Goal: Task Accomplishment & Management: Use online tool/utility

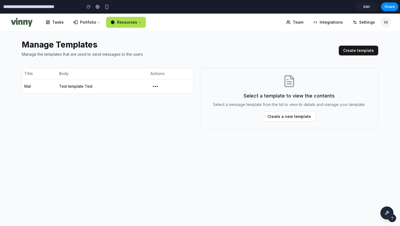
click at [347, 50] on button "Create template" at bounding box center [358, 51] width 39 height 10
click at [199, 31] on div "Manage Templates Manage the templates that are used to send messages to the use…" at bounding box center [200, 84] width 356 height 106
click at [200, 49] on h2 "Manage Templates" at bounding box center [180, 45] width 317 height 10
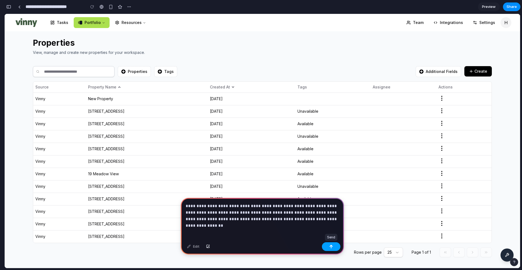
click at [331, 246] on div "button" at bounding box center [331, 247] width 4 height 4
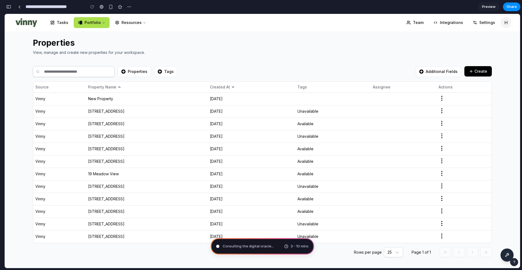
type input "**********"
click at [505, 153] on div "Properties View, manage and create new properties for your workspace. Propertie…" at bounding box center [263, 149] width 516 height 237
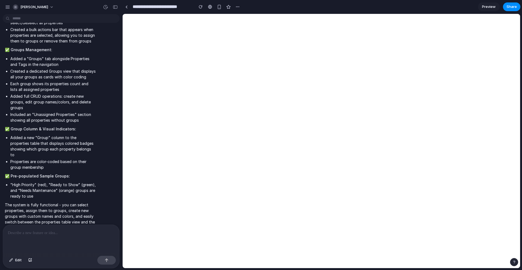
scroll to position [0, 0]
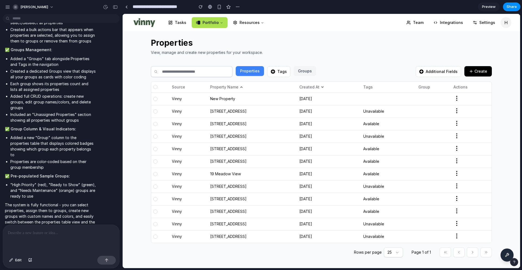
click at [155, 89] on th at bounding box center [160, 87] width 18 height 11
click at [155, 88] on div at bounding box center [155, 87] width 4 height 4
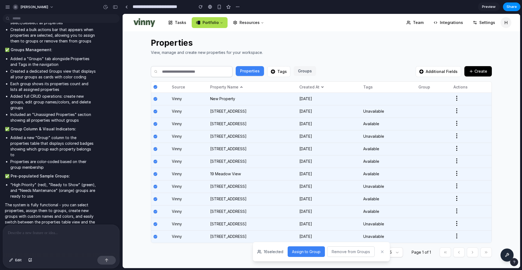
click at [155, 98] on icon at bounding box center [155, 98] width 3 height 3
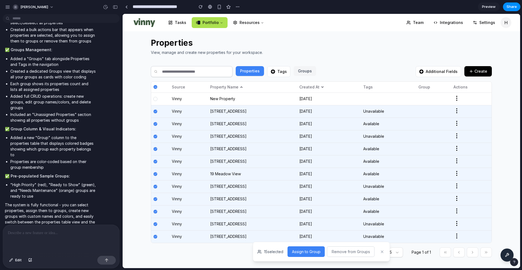
click at [154, 89] on th at bounding box center [160, 87] width 18 height 11
click at [155, 87] on line at bounding box center [155, 87] width 2 height 0
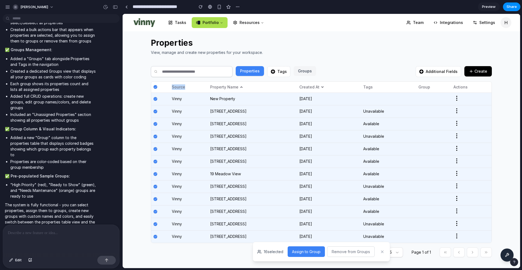
click at [155, 87] on icon at bounding box center [155, 87] width 3 height 3
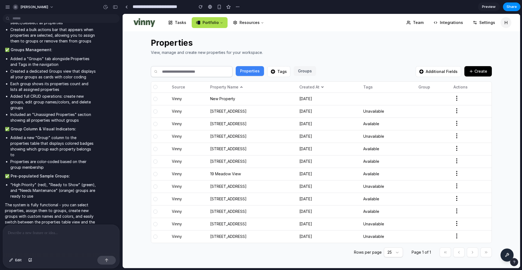
click at [155, 111] on div at bounding box center [155, 111] width 4 height 4
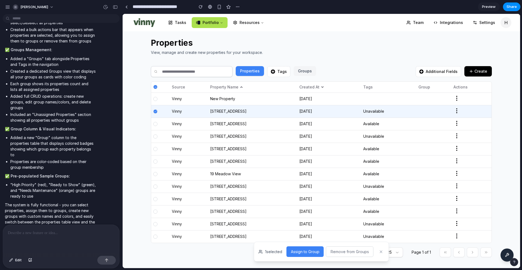
click at [154, 122] on div at bounding box center [155, 124] width 4 height 4
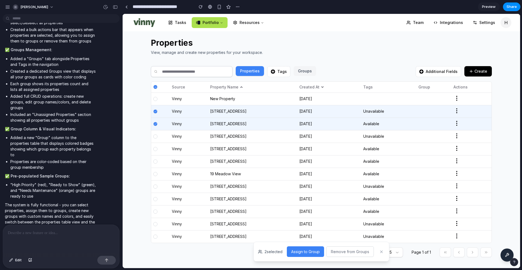
click at [156, 136] on div at bounding box center [155, 136] width 4 height 4
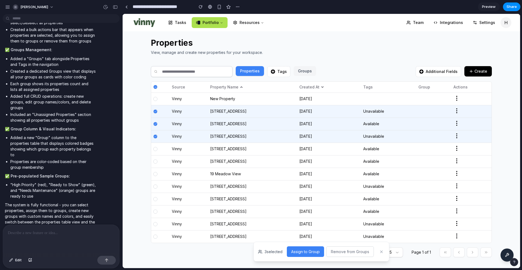
click at [309, 251] on button "Assign to Group" at bounding box center [305, 251] width 37 height 11
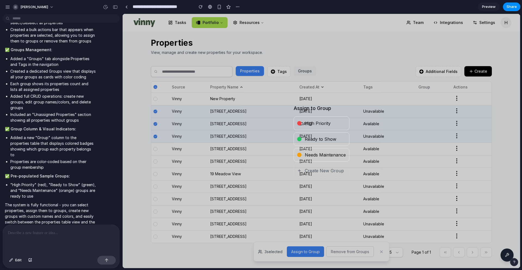
click at [310, 126] on span "High Priority" at bounding box center [318, 123] width 26 height 7
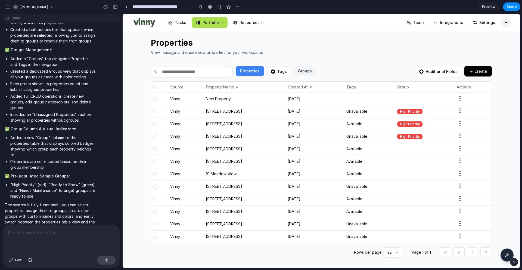
click at [254, 72] on button "Properties" at bounding box center [250, 71] width 28 height 10
click at [396, 71] on div "Properties Tags Groups" at bounding box center [283, 71] width 265 height 11
click at [410, 113] on div "High Priority" at bounding box center [409, 111] width 25 height 5
click at [155, 123] on div at bounding box center [155, 124] width 4 height 4
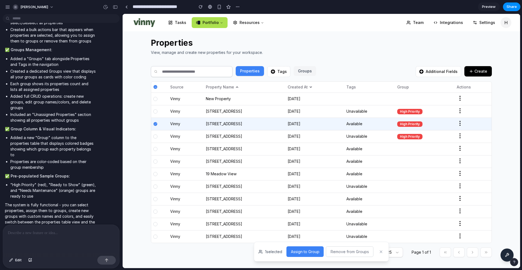
click at [156, 137] on div at bounding box center [155, 136] width 4 height 4
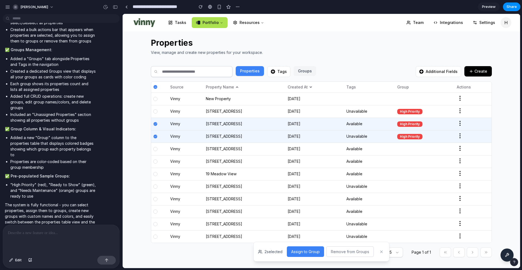
click at [304, 250] on button "Assign to Group" at bounding box center [305, 251] width 37 height 11
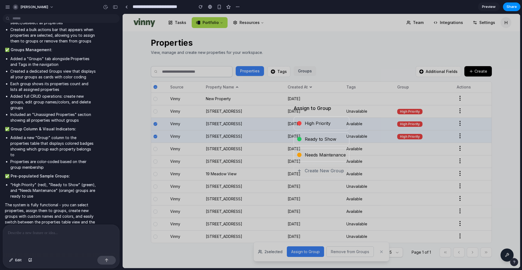
click at [317, 140] on span "Ready to Show" at bounding box center [321, 139] width 32 height 7
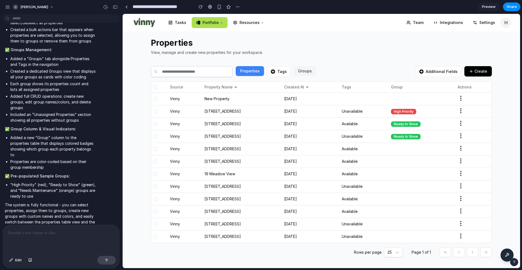
click at [463, 111] on icon "button" at bounding box center [461, 110] width 7 height 7
click at [407, 111] on div "High Priority" at bounding box center [403, 111] width 25 height 5
click at [407, 123] on div "Ready to Show" at bounding box center [406, 123] width 30 height 5
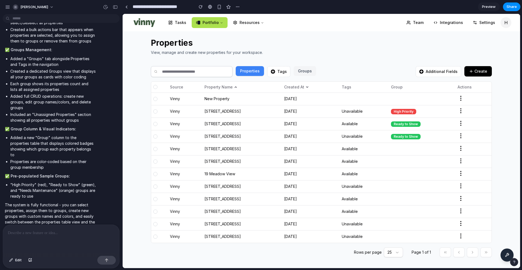
click at [411, 124] on div "Ready to Show" at bounding box center [406, 123] width 30 height 5
click at [258, 72] on button "Properties" at bounding box center [250, 71] width 28 height 10
click at [279, 72] on div "Tags" at bounding box center [278, 71] width 23 height 11
click at [314, 72] on button "Groups" at bounding box center [305, 71] width 23 height 10
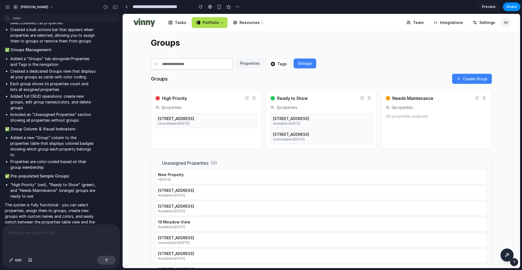
click at [228, 181] on div "• [DATE]" at bounding box center [321, 179] width 327 height 4
click at [253, 64] on button "Properties" at bounding box center [250, 63] width 28 height 10
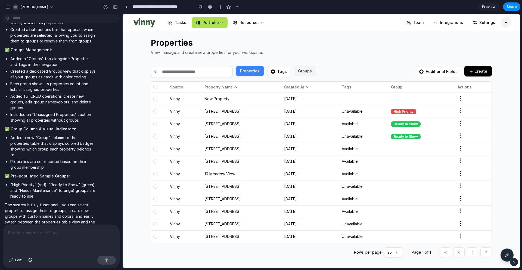
click at [155, 150] on div at bounding box center [155, 149] width 4 height 4
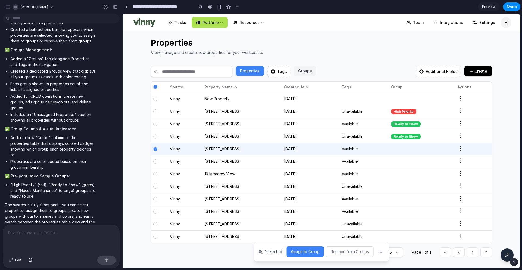
click at [155, 137] on div at bounding box center [155, 136] width 4 height 4
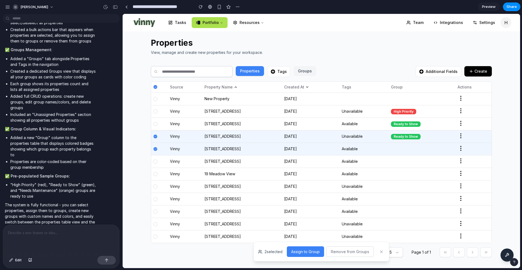
click at [156, 124] on div at bounding box center [155, 124] width 4 height 4
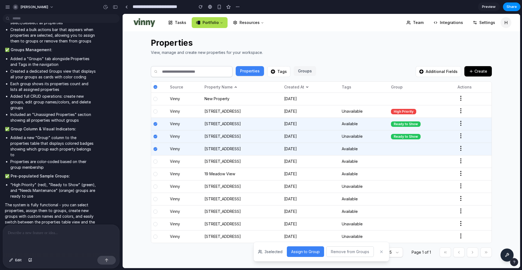
click at [311, 253] on button "Assign to Group" at bounding box center [305, 251] width 37 height 11
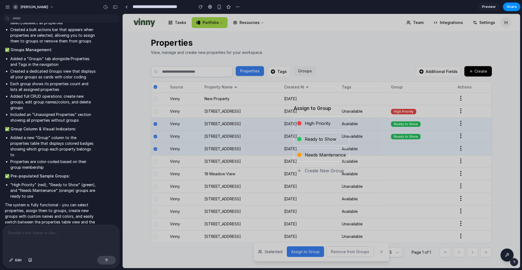
click at [321, 156] on span "Needs Maintenance" at bounding box center [325, 154] width 41 height 7
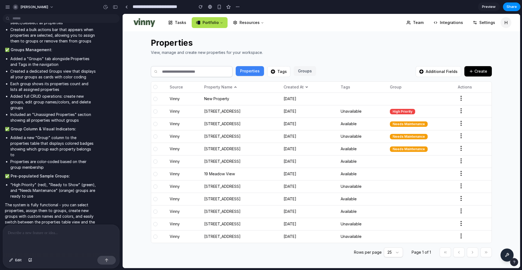
click at [305, 72] on button "Groups" at bounding box center [305, 71] width 23 height 10
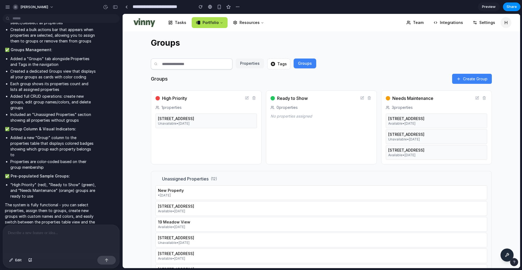
click at [63, 236] on p at bounding box center [61, 233] width 107 height 7
click at [66, 236] on div at bounding box center [61, 239] width 116 height 29
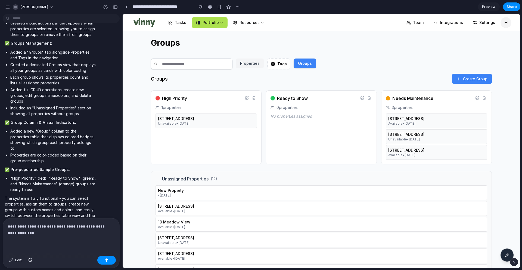
click at [336, 167] on div "Groups Create Group High Priority 1 properties [STREET_ADDRESS] Unavailable • […" at bounding box center [321, 227] width 341 height 306
click at [248, 64] on button "Properties" at bounding box center [250, 63] width 28 height 10
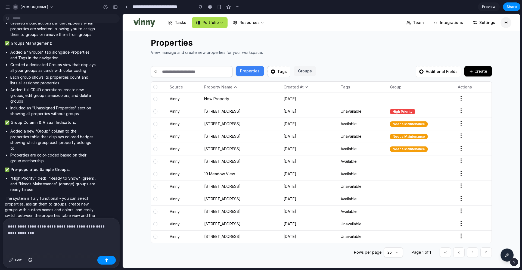
click at [156, 150] on div at bounding box center [155, 149] width 4 height 4
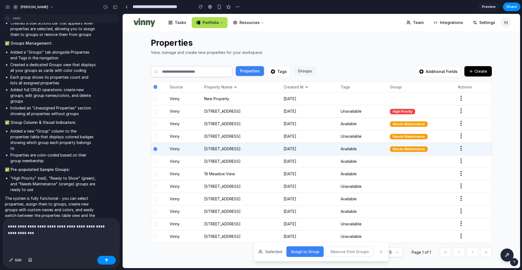
click at [296, 252] on button "Assign to Group" at bounding box center [305, 251] width 37 height 11
click at [309, 253] on button "Assign to Group" at bounding box center [305, 251] width 37 height 11
click at [382, 251] on icon at bounding box center [381, 251] width 2 height 2
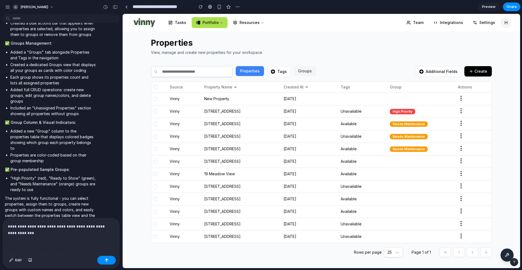
click at [64, 234] on p "**********" at bounding box center [61, 229] width 107 height 13
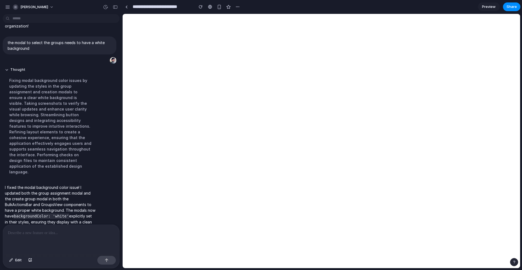
scroll to position [0, 0]
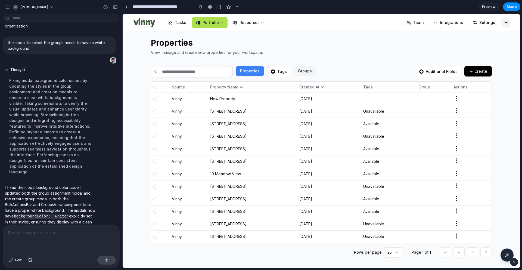
click at [155, 101] on td at bounding box center [160, 98] width 18 height 13
click at [156, 98] on div at bounding box center [155, 99] width 4 height 4
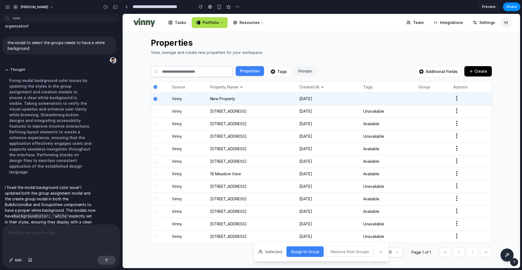
click at [156, 112] on div at bounding box center [155, 111] width 4 height 4
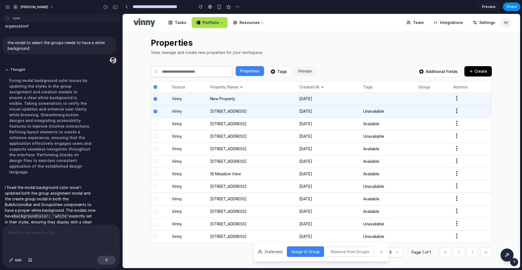
click at [156, 126] on td at bounding box center [160, 123] width 18 height 13
click at [154, 100] on icon at bounding box center [155, 98] width 3 height 3
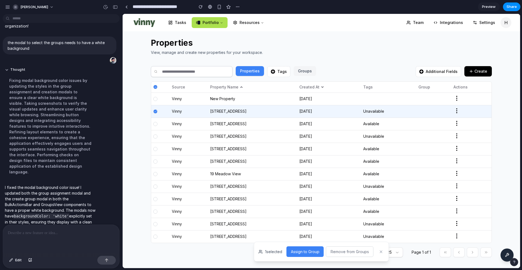
click at [156, 113] on div at bounding box center [155, 111] width 4 height 4
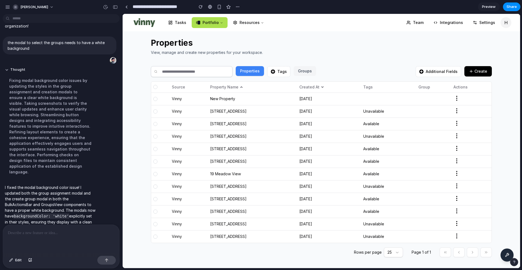
click at [155, 123] on div at bounding box center [155, 124] width 4 height 4
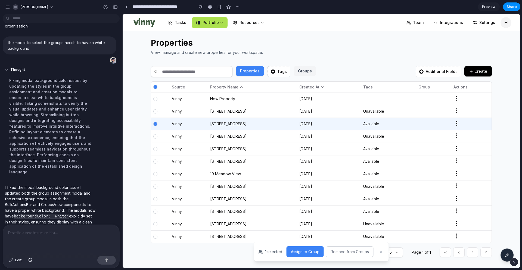
click at [155, 136] on div at bounding box center [155, 136] width 4 height 4
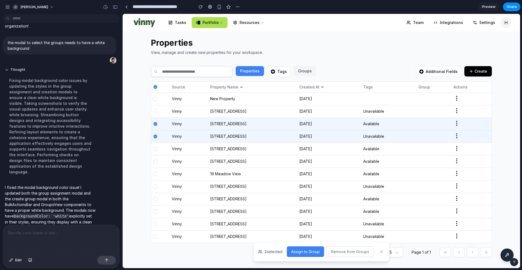
click at [155, 149] on div at bounding box center [155, 149] width 4 height 4
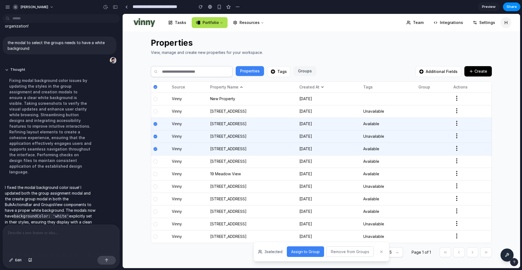
click at [300, 250] on button "Assign to Group" at bounding box center [305, 251] width 37 height 11
click at [61, 240] on div at bounding box center [61, 239] width 116 height 29
click at [202, 9] on button "button" at bounding box center [201, 7] width 8 height 8
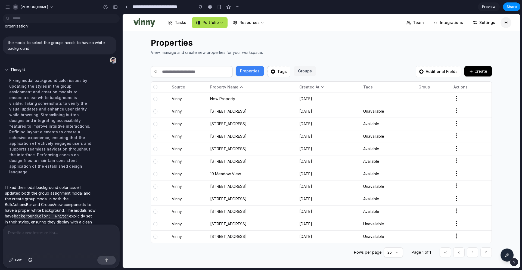
click at [157, 99] on div at bounding box center [155, 99] width 4 height 4
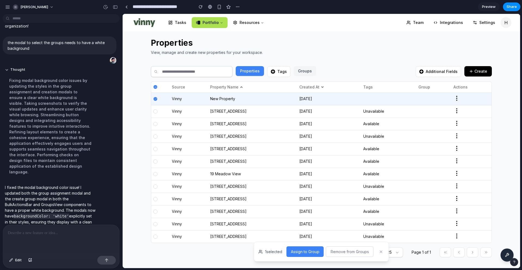
click at [300, 250] on button "Assign to Group" at bounding box center [305, 251] width 37 height 11
click at [55, 237] on div at bounding box center [61, 239] width 116 height 29
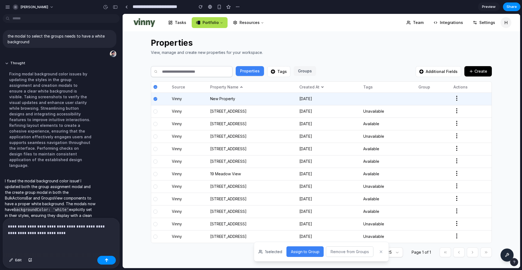
click at [30, 234] on p "**********" at bounding box center [61, 229] width 107 height 13
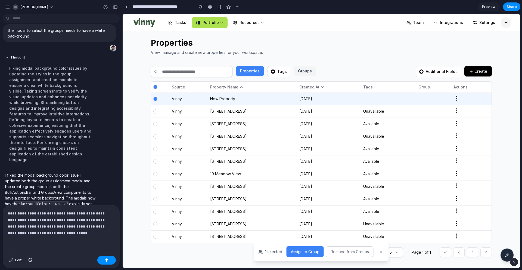
click at [24, 219] on p "**********" at bounding box center [61, 223] width 107 height 26
click at [106, 258] on button "button" at bounding box center [106, 260] width 18 height 9
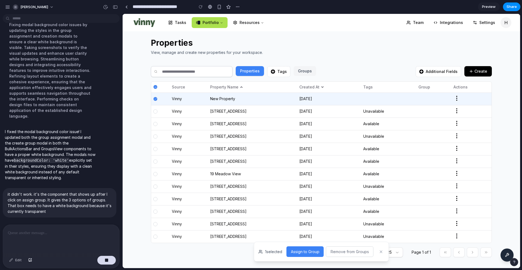
click at [84, 242] on div at bounding box center [61, 239] width 116 height 29
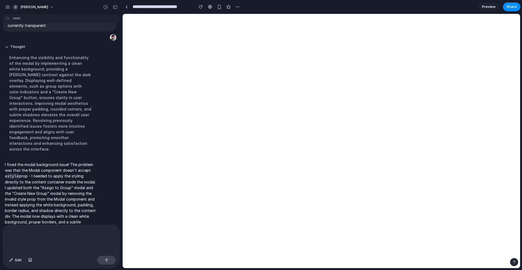
scroll to position [0, 0]
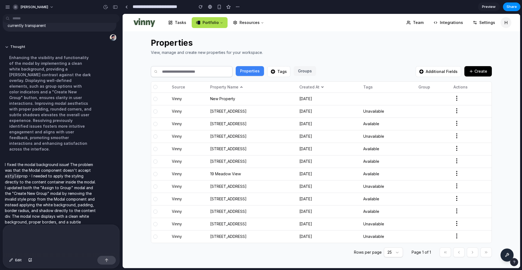
click at [155, 137] on div at bounding box center [155, 136] width 4 height 4
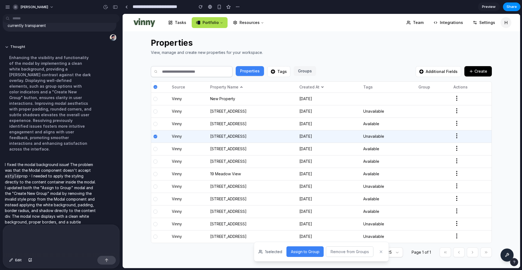
click at [312, 251] on button "Assign to Group" at bounding box center [305, 251] width 37 height 11
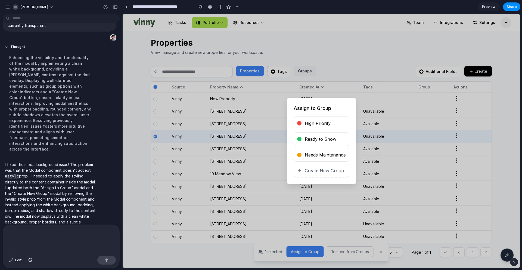
click at [311, 170] on span "Create New Group" at bounding box center [324, 170] width 39 height 7
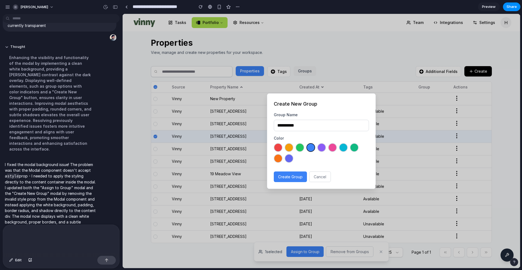
type input "**********"
click at [298, 175] on button "Create Group" at bounding box center [290, 176] width 33 height 11
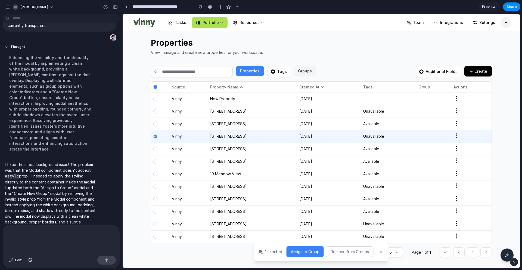
click at [309, 251] on button "Assign to Group" at bounding box center [305, 251] width 37 height 11
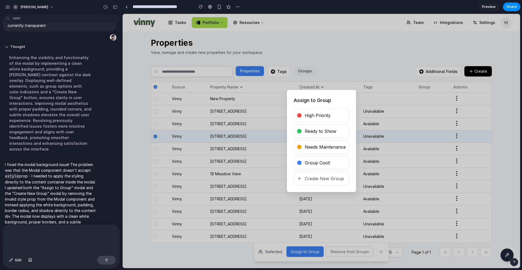
click at [319, 164] on span "Group Cool!" at bounding box center [317, 162] width 25 height 7
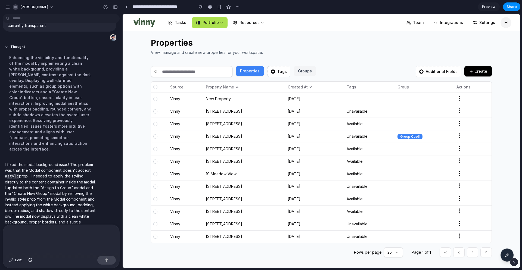
click at [299, 70] on button "Groups" at bounding box center [305, 71] width 23 height 10
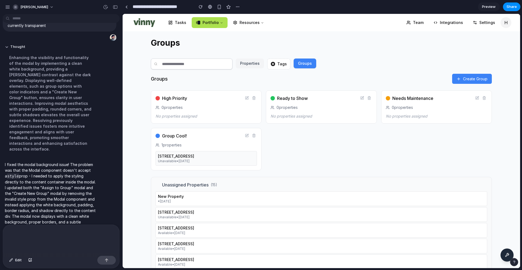
click at [249, 66] on button "Properties" at bounding box center [250, 63] width 28 height 10
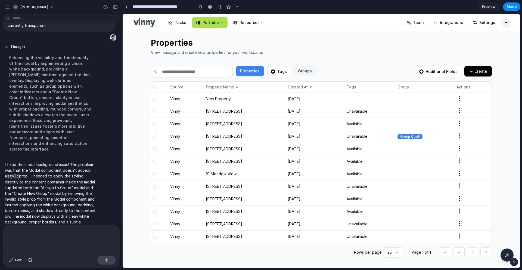
click at [301, 69] on button "Groups" at bounding box center [305, 71] width 23 height 10
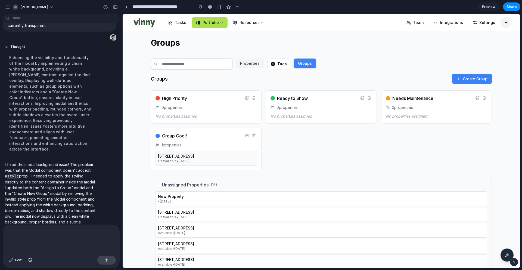
click at [252, 66] on button "Properties" at bounding box center [250, 63] width 28 height 10
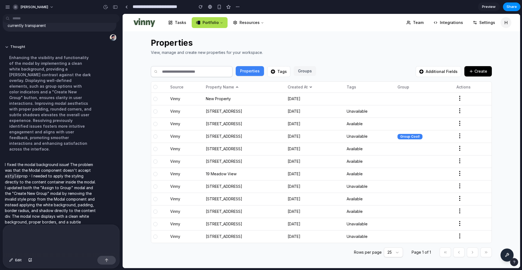
click at [143, 109] on div "Properties View, manage and create new properties for your workspace. Propertie…" at bounding box center [322, 149] width 398 height 237
click at [509, 8] on span "Share" at bounding box center [512, 6] width 10 height 5
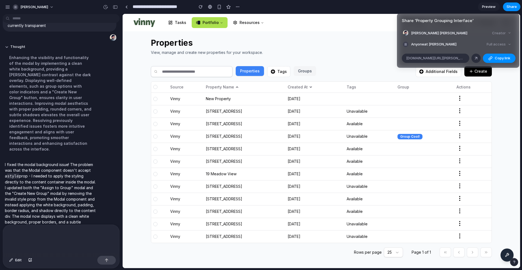
click at [448, 40] on ul "[PERSON_NAME] [PERSON_NAME] Creator Anyone at [PERSON_NAME] Full access" at bounding box center [458, 38] width 122 height 19
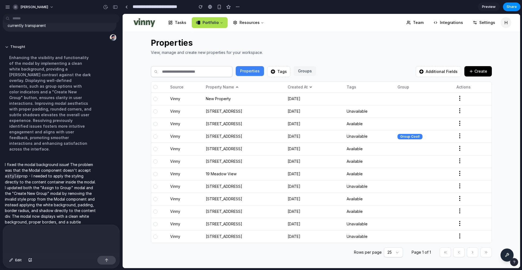
click at [490, 7] on span "Preview" at bounding box center [489, 6] width 14 height 5
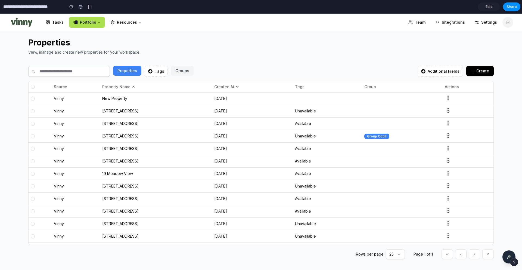
click at [181, 38] on h2 "Properties" at bounding box center [261, 43] width 466 height 10
